Goal: Information Seeking & Learning: Learn about a topic

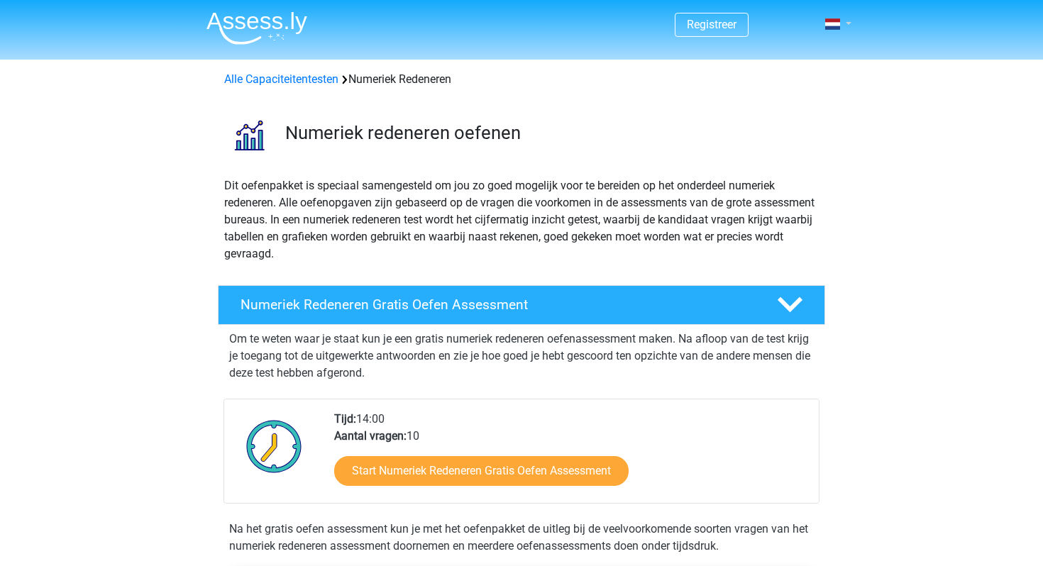
click at [835, 31] on link at bounding box center [834, 24] width 28 height 17
click at [789, 102] on link "Login" at bounding box center [797, 102] width 98 height 23
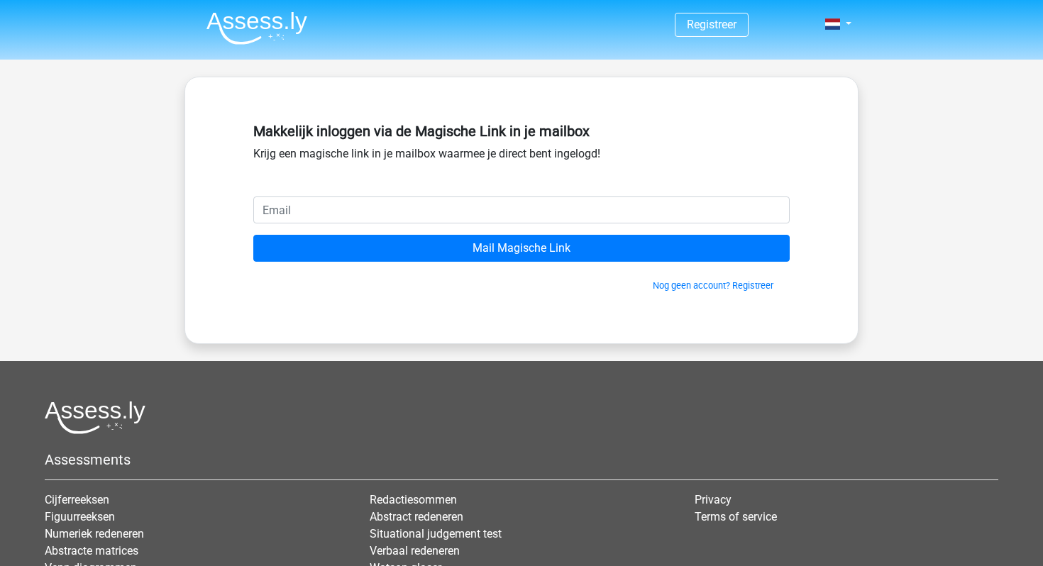
click at [432, 217] on input "email" at bounding box center [521, 210] width 537 height 27
type input "[EMAIL_ADDRESS][DOMAIN_NAME]"
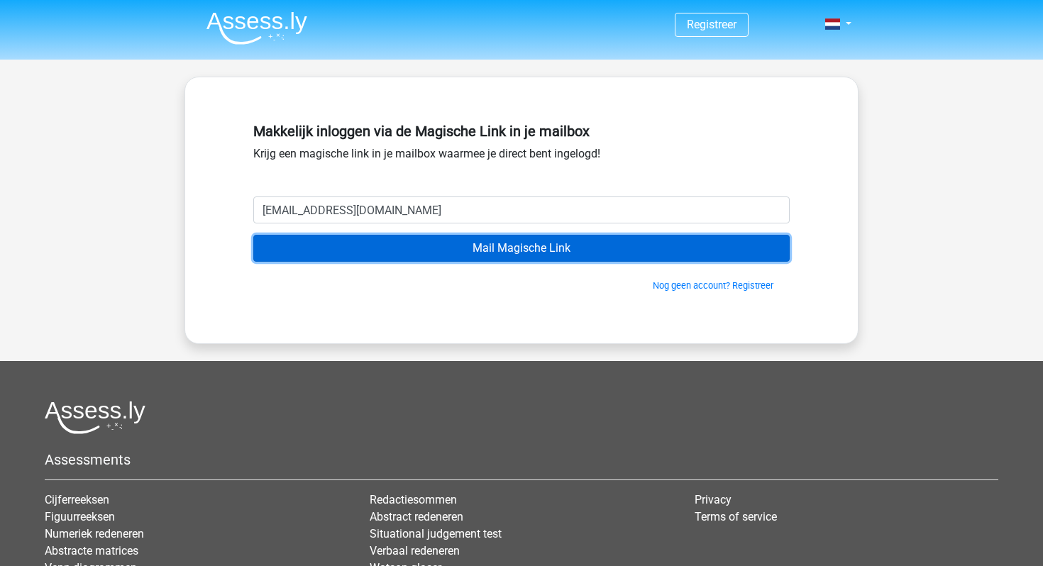
click at [435, 248] on input "Mail Magische Link" at bounding box center [521, 248] width 537 height 27
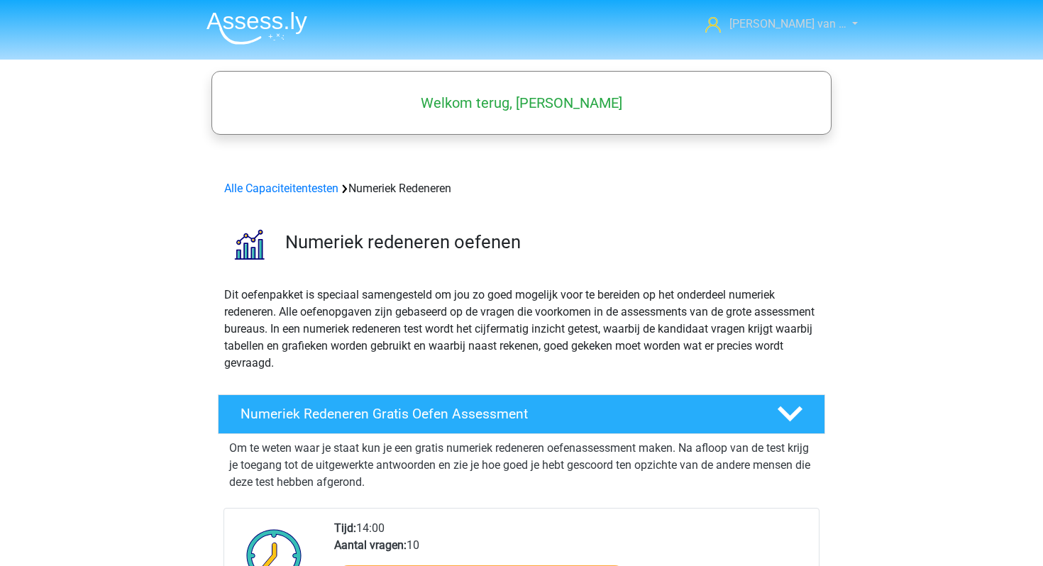
click at [833, 29] on span "Isabella van …" at bounding box center [788, 23] width 117 height 13
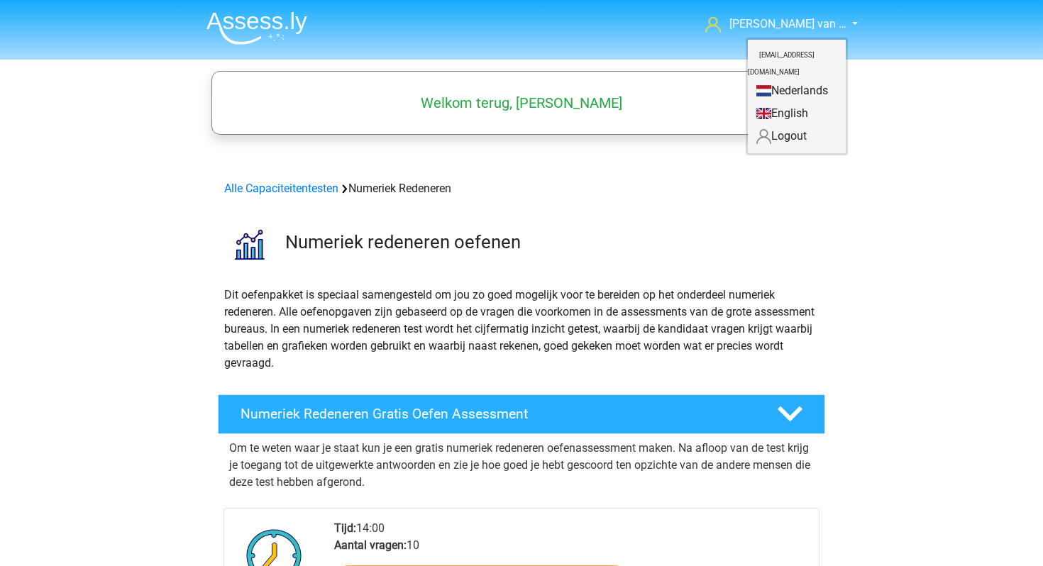
click at [568, 299] on p "Dit oefenpakket is speciaal samengesteld om jou zo goed mogelijk voor te bereid…" at bounding box center [521, 329] width 595 height 85
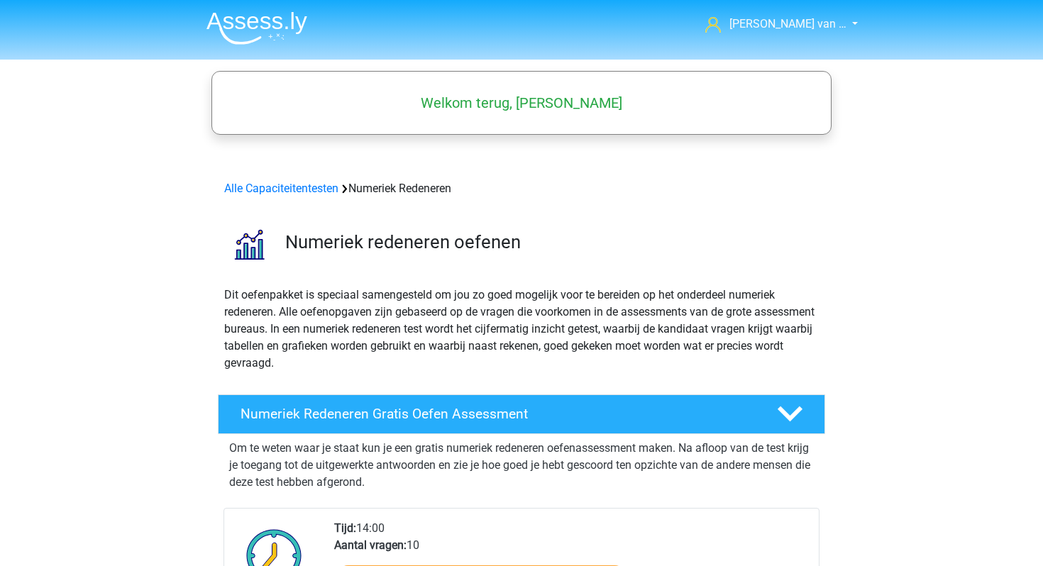
click at [274, 38] on img at bounding box center [257, 27] width 101 height 33
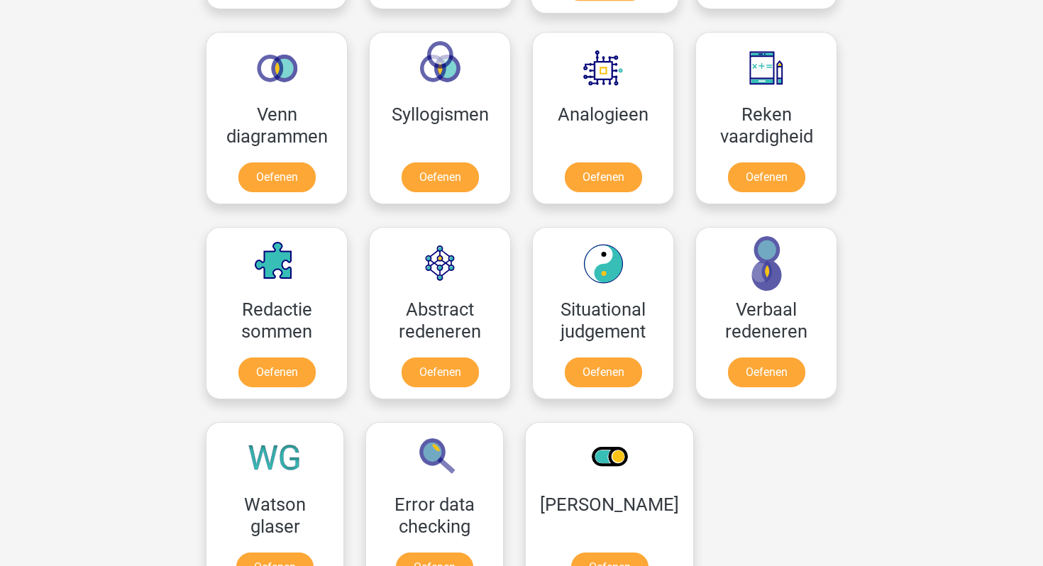
scroll to position [876, 0]
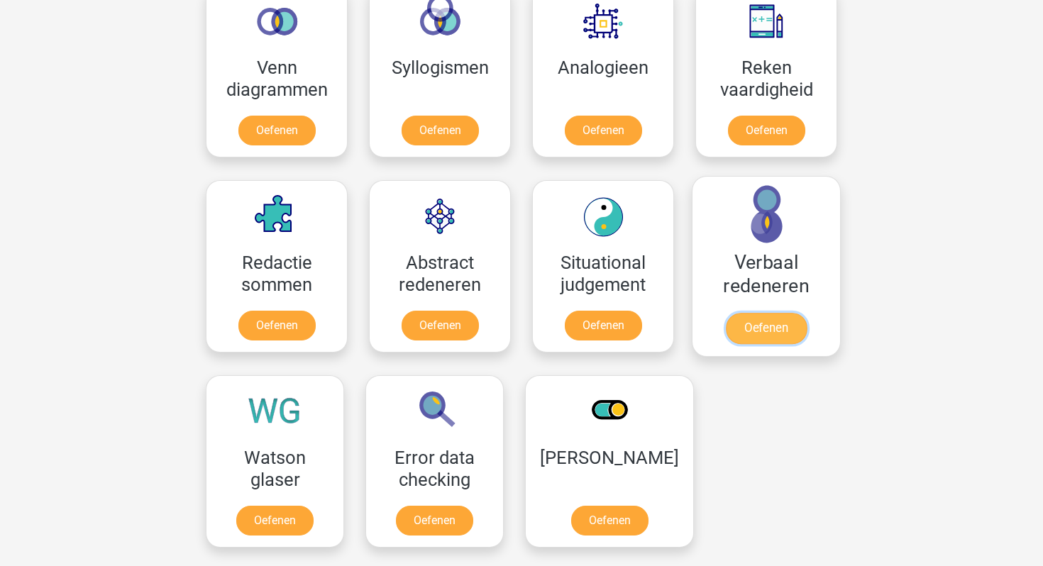
click at [784, 313] on link "Oefenen" at bounding box center [766, 328] width 81 height 31
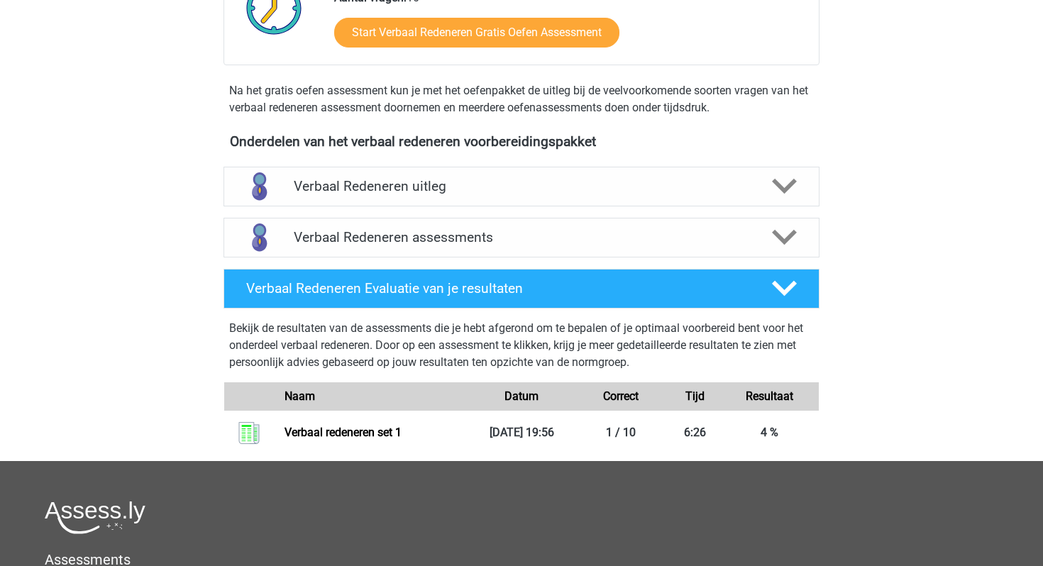
scroll to position [385, 0]
